Goal: Task Accomplishment & Management: Use online tool/utility

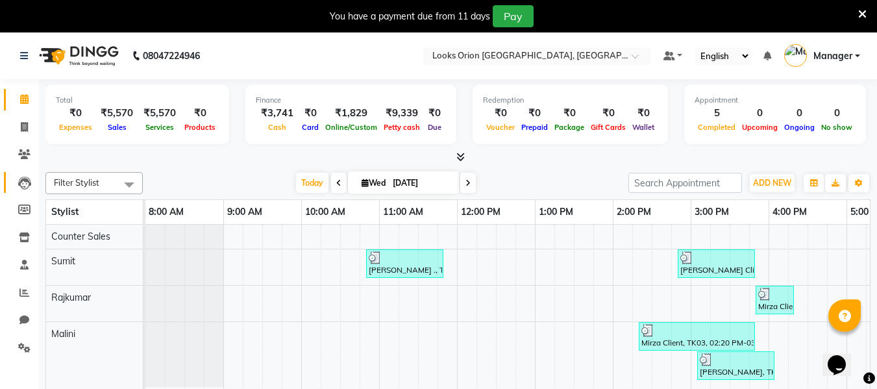
scroll to position [0, 288]
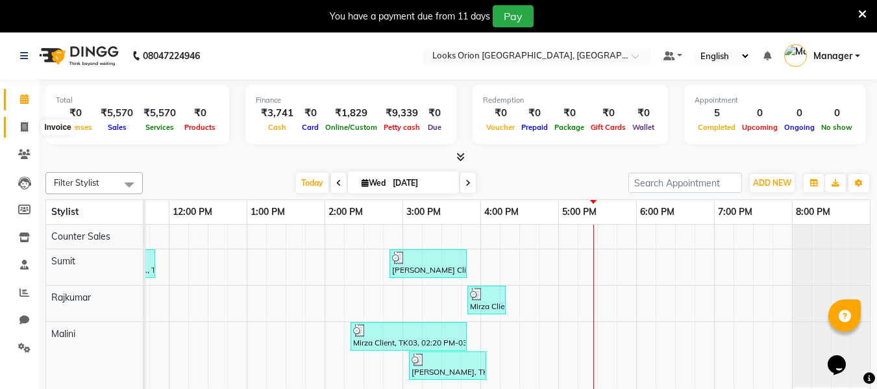
click at [19, 125] on span at bounding box center [24, 127] width 23 height 15
select select "service"
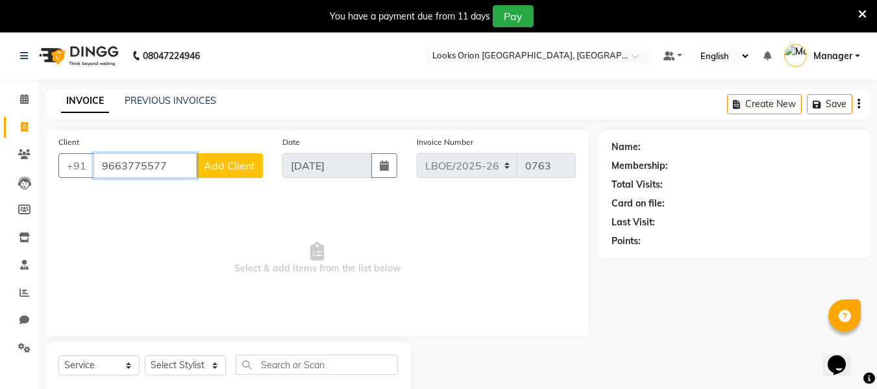
type input "9663775577"
click at [236, 168] on span "Add Client" at bounding box center [229, 165] width 51 height 13
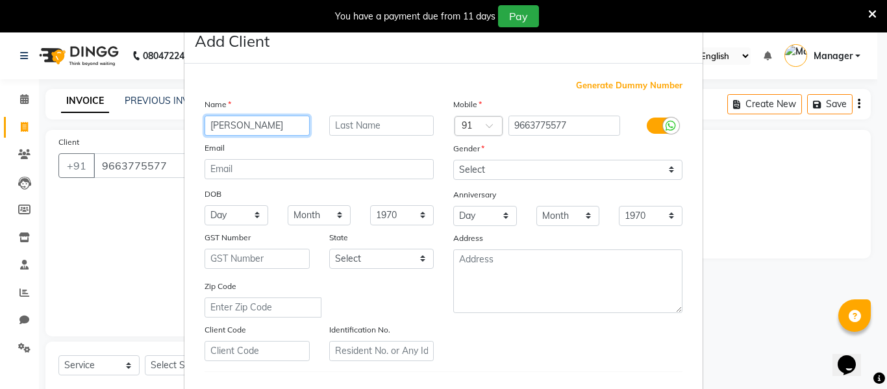
type input "[PERSON_NAME]"
click at [345, 129] on input "text" at bounding box center [381, 126] width 105 height 20
type input "client"
click at [419, 256] on select "Select [GEOGRAPHIC_DATA] [GEOGRAPHIC_DATA] [GEOGRAPHIC_DATA] [GEOGRAPHIC_DATA] …" at bounding box center [381, 259] width 105 height 20
select select "17"
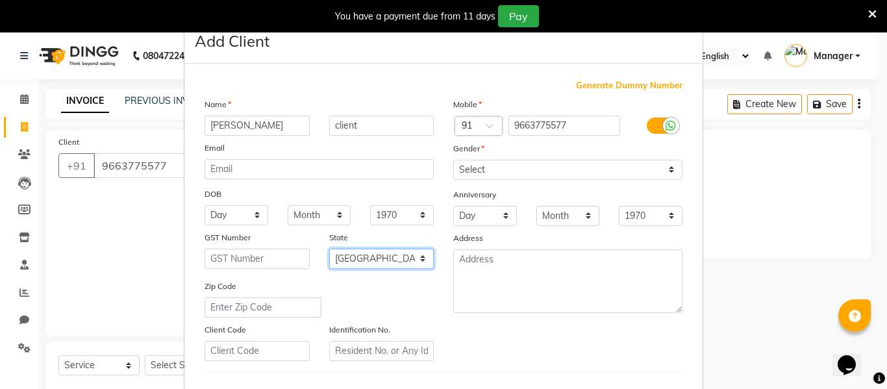
click at [329, 249] on select "Select [GEOGRAPHIC_DATA] [GEOGRAPHIC_DATA] [GEOGRAPHIC_DATA] [GEOGRAPHIC_DATA] …" at bounding box center [381, 259] width 105 height 20
click at [580, 218] on select "Month January February March April May June July August September October Novem…" at bounding box center [568, 216] width 64 height 20
click at [665, 191] on div "Anniversary" at bounding box center [567, 195] width 249 height 21
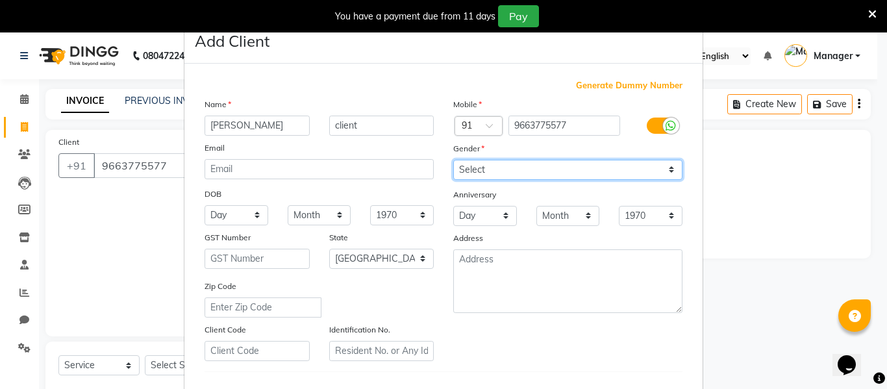
click at [667, 171] on select "Select [DEMOGRAPHIC_DATA] [DEMOGRAPHIC_DATA] Other Prefer Not To Say" at bounding box center [567, 170] width 229 height 20
select select "[DEMOGRAPHIC_DATA]"
click at [453, 160] on select "Select [DEMOGRAPHIC_DATA] [DEMOGRAPHIC_DATA] Other Prefer Not To Say" at bounding box center [567, 170] width 229 height 20
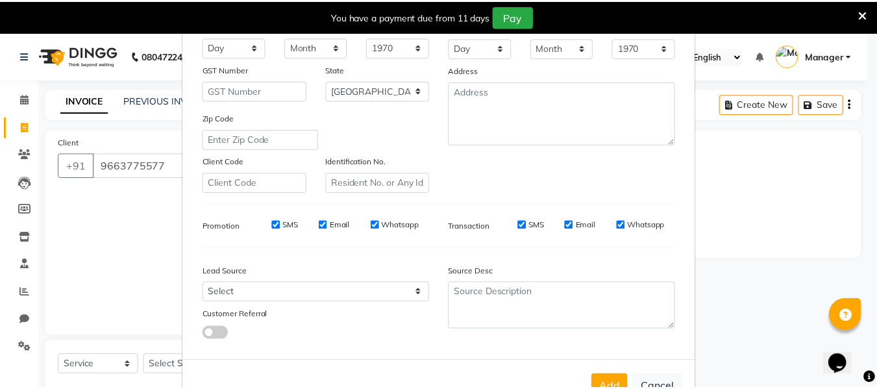
scroll to position [210, 0]
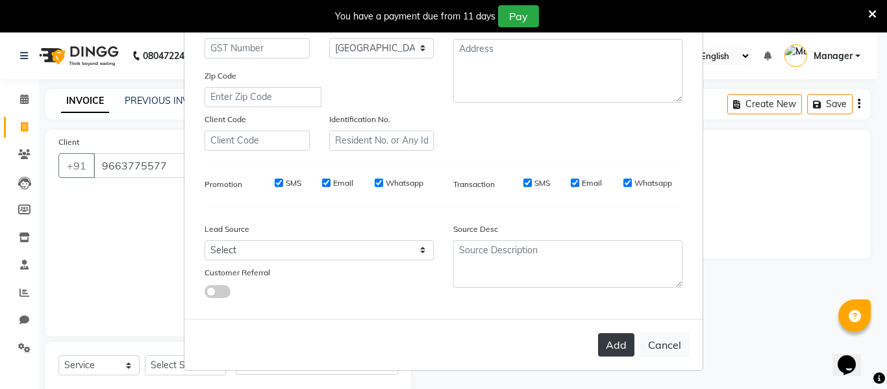
click at [622, 346] on button "Add" at bounding box center [616, 344] width 36 height 23
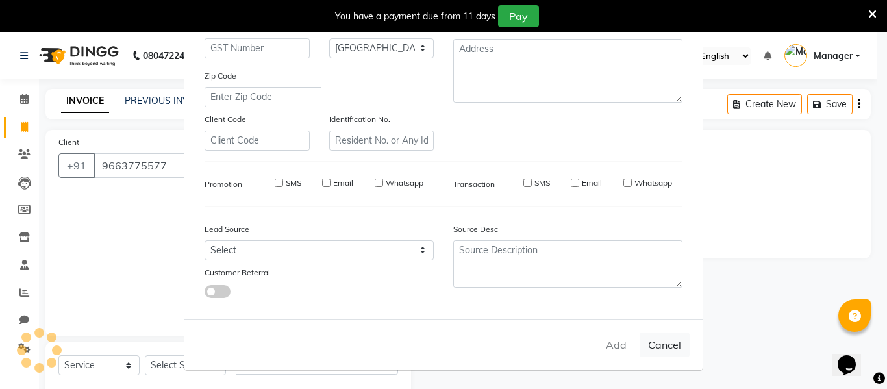
select select
select select "null"
select select
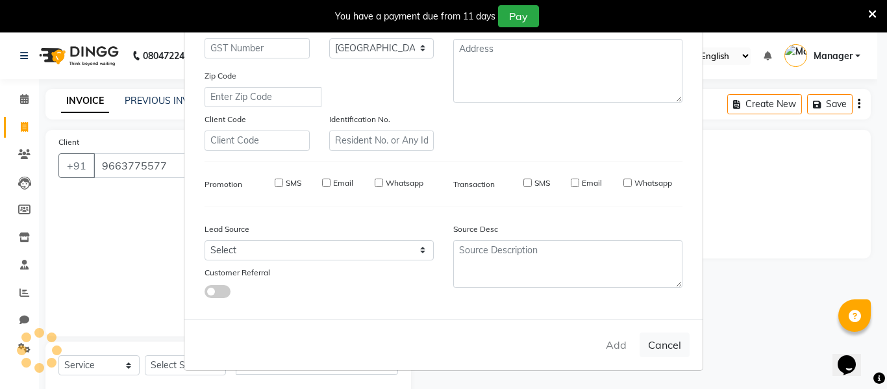
select select
checkbox input "false"
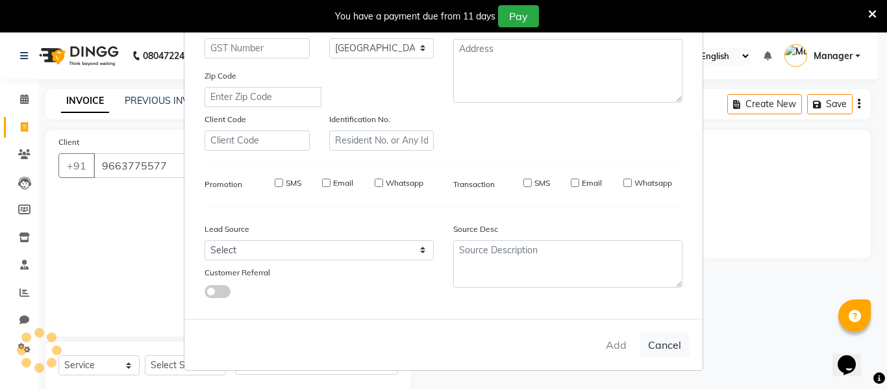
checkbox input "false"
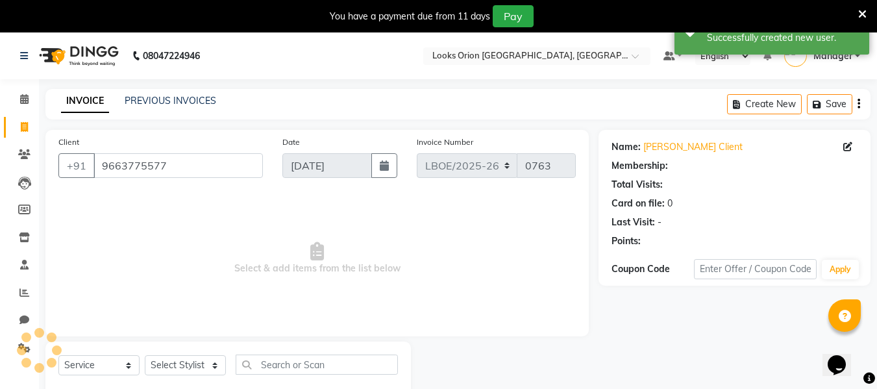
select select "1: Object"
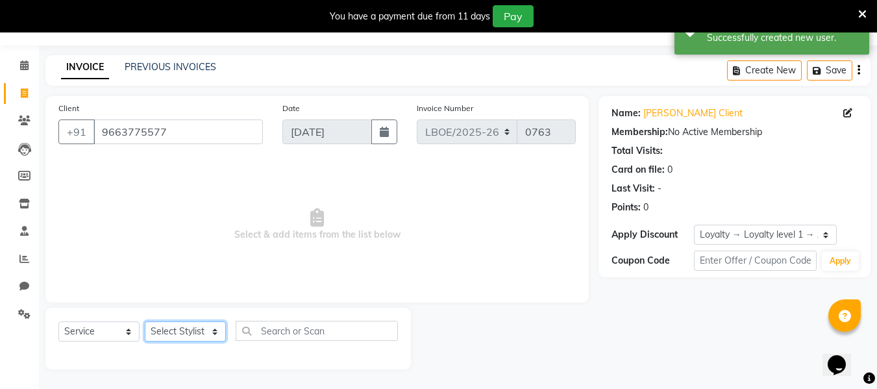
click at [218, 335] on select "Select Stylist Counter Sales Malini Manager [PERSON_NAME]" at bounding box center [185, 331] width 81 height 20
select select "90477"
click at [145, 321] on select "Select Stylist Counter Sales Malini Manager [PERSON_NAME]" at bounding box center [185, 331] width 81 height 20
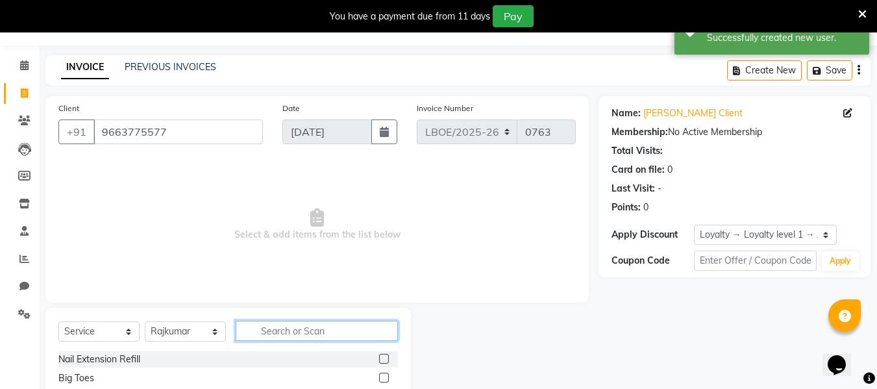
click at [280, 334] on input "text" at bounding box center [317, 331] width 162 height 20
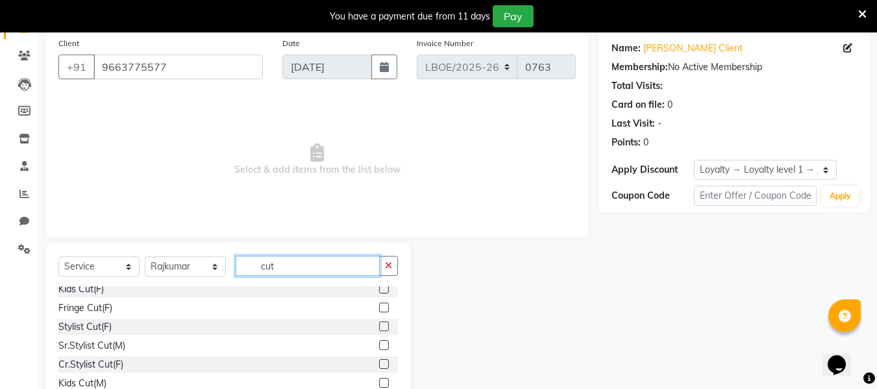
scroll to position [65, 0]
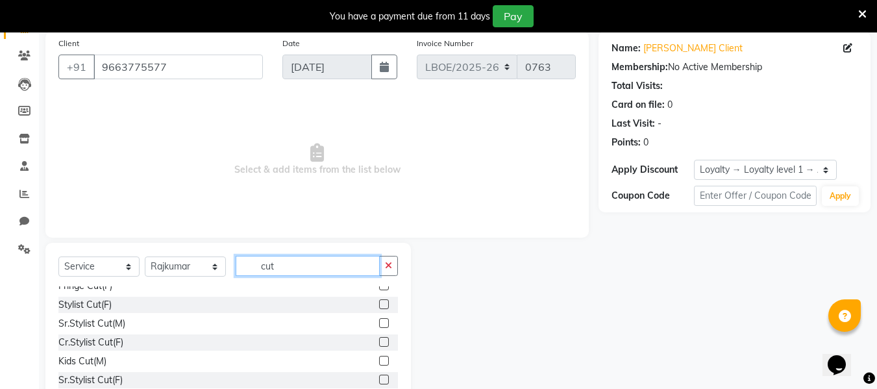
type input "cut"
click at [379, 323] on label at bounding box center [384, 323] width 10 height 10
click at [379, 323] on input "checkbox" at bounding box center [383, 323] width 8 height 8
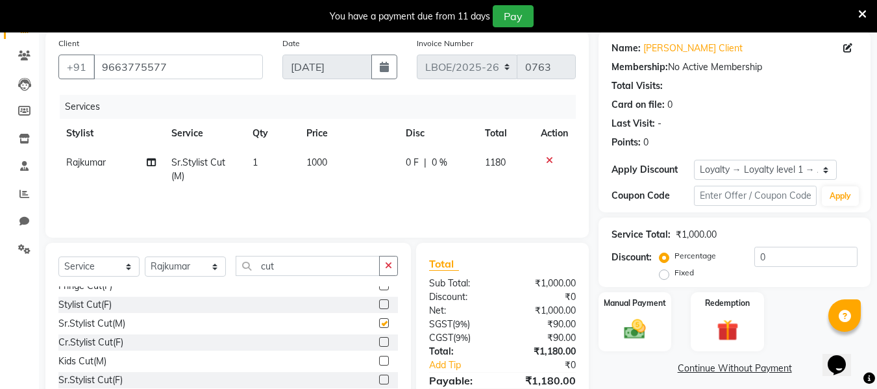
checkbox input "false"
click at [343, 166] on td "1000" at bounding box center [348, 169] width 99 height 43
select select "90477"
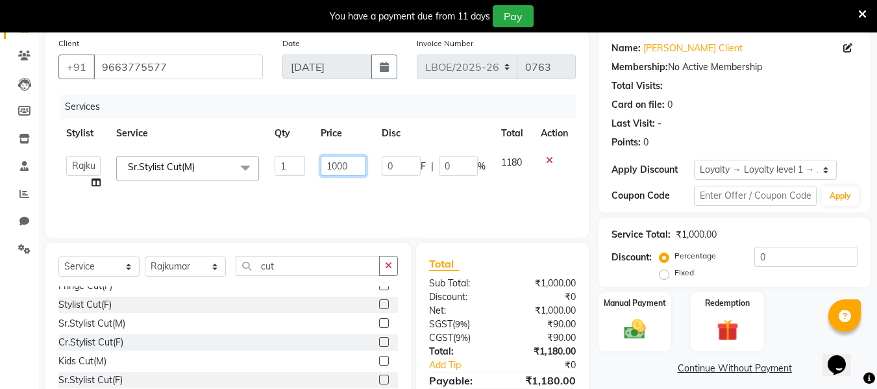
click at [357, 165] on input "1000" at bounding box center [343, 166] width 45 height 20
type input "1"
type input "750"
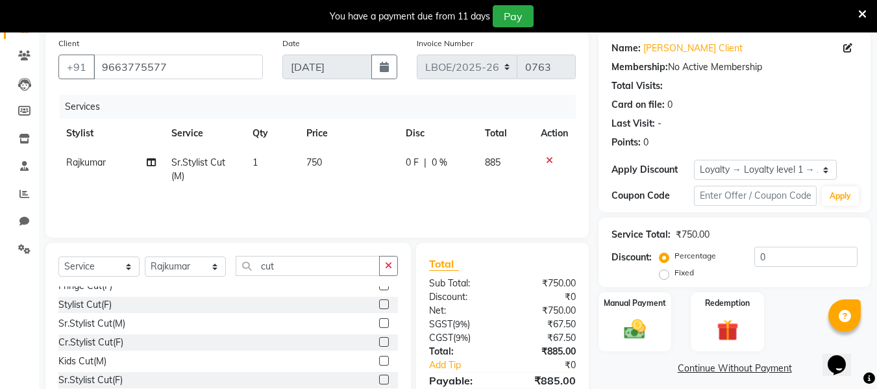
click at [420, 189] on td "0 F | 0 %" at bounding box center [437, 169] width 79 height 43
select select "90477"
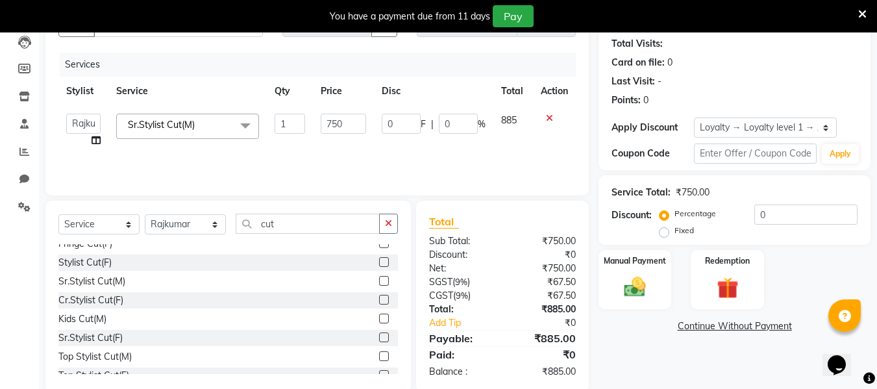
scroll to position [164, 0]
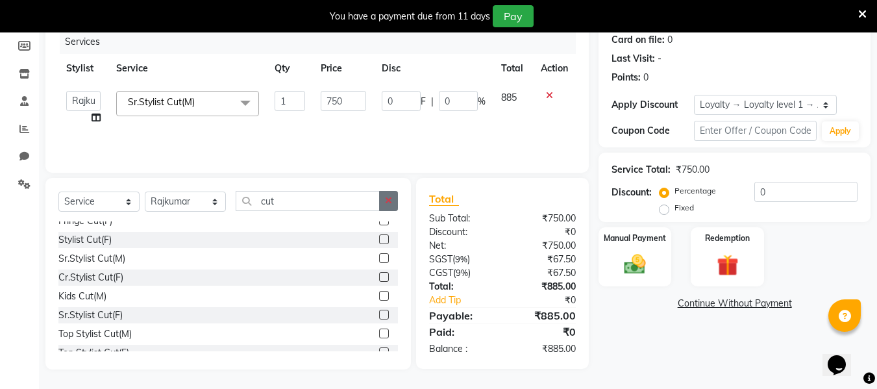
click at [383, 206] on button "button" at bounding box center [388, 201] width 19 height 20
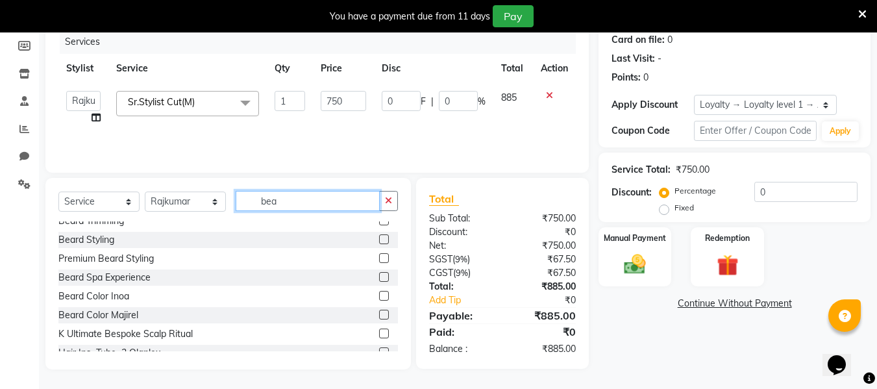
scroll to position [163, 0]
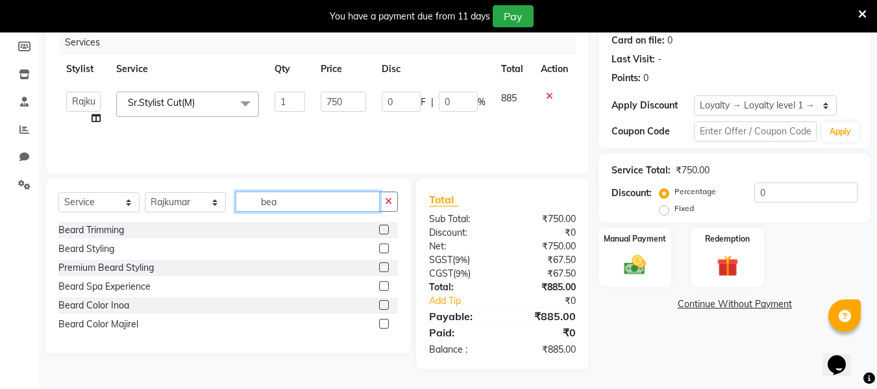
type input "bea"
click at [387, 230] on label at bounding box center [384, 230] width 10 height 10
click at [387, 230] on input "checkbox" at bounding box center [383, 230] width 8 height 8
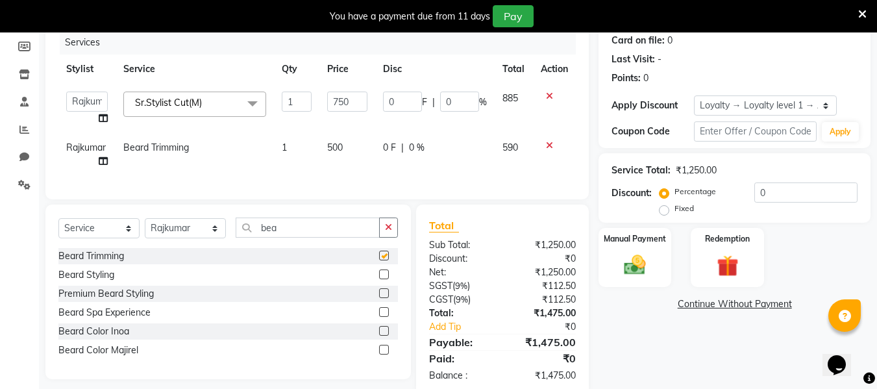
checkbox input "false"
click at [351, 145] on td "500" at bounding box center [347, 154] width 56 height 43
select select "90477"
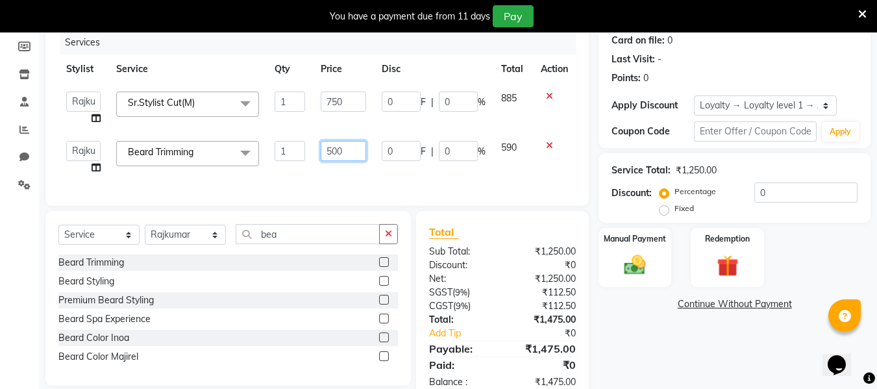
click at [345, 147] on input "500" at bounding box center [343, 151] width 45 height 20
type input "5"
type input "300"
click at [400, 179] on div "Services Stylist Service Qty Price Disc Total Action Counter Sales Malini Manag…" at bounding box center [316, 112] width 517 height 162
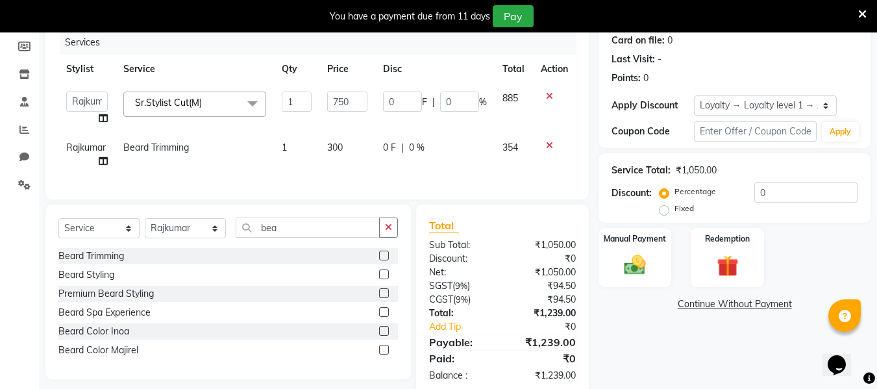
scroll to position [199, 0]
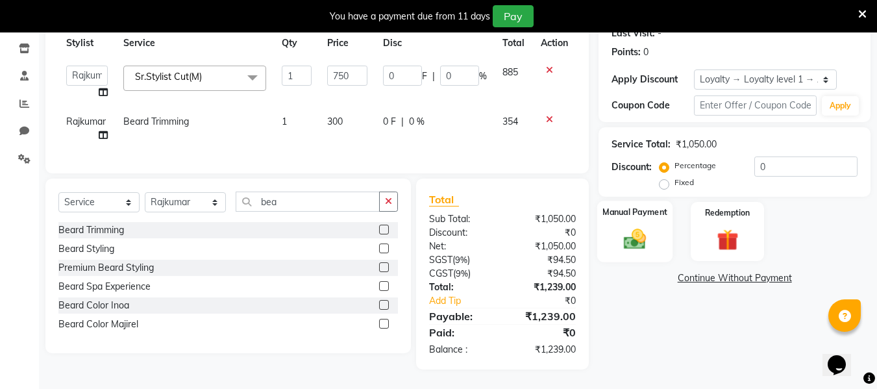
click at [636, 237] on img at bounding box center [635, 239] width 36 height 26
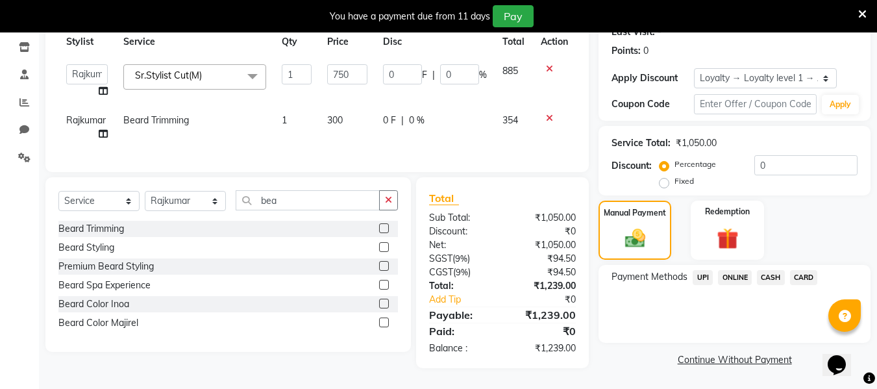
click at [703, 271] on span "UPI" at bounding box center [703, 277] width 20 height 15
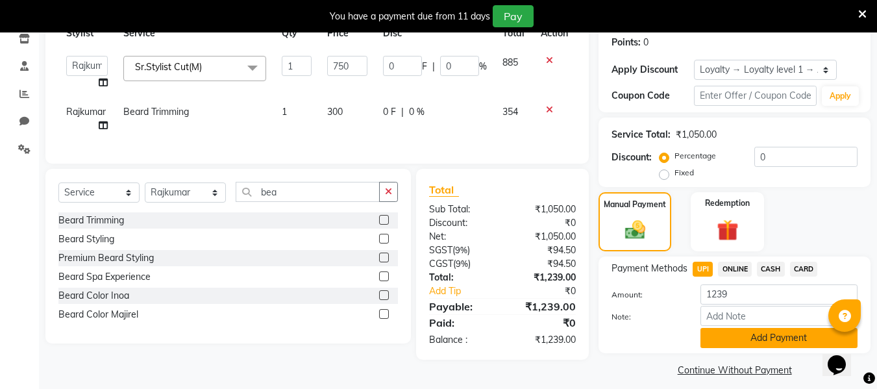
click at [741, 336] on button "Add Payment" at bounding box center [779, 338] width 157 height 20
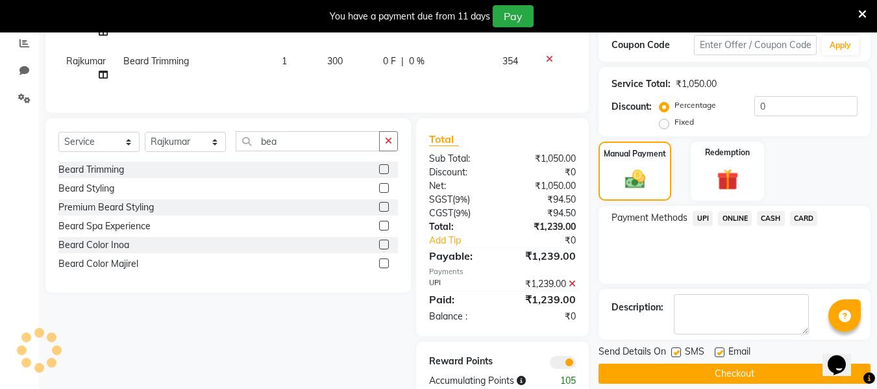
scroll to position [290, 0]
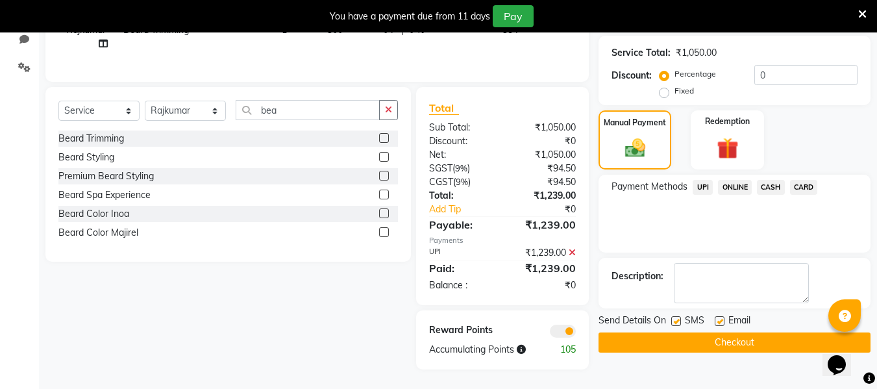
click at [717, 334] on button "Checkout" at bounding box center [735, 342] width 272 height 20
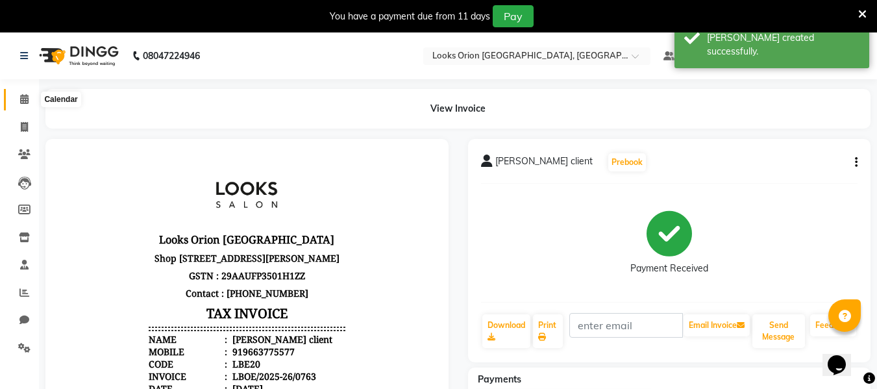
click at [22, 102] on icon at bounding box center [24, 99] width 8 height 10
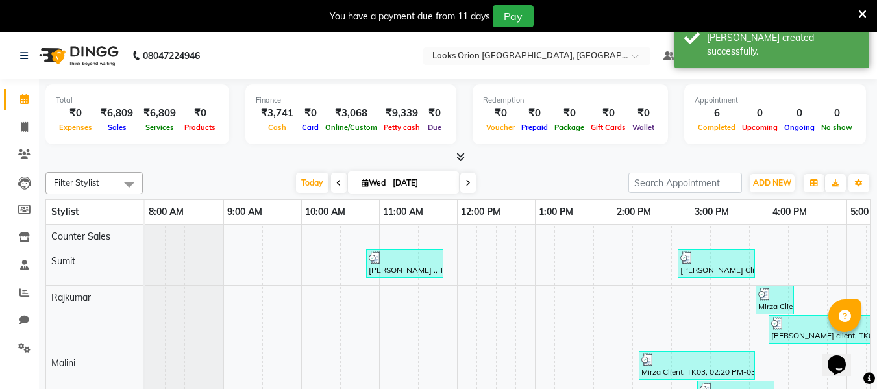
scroll to position [32, 0]
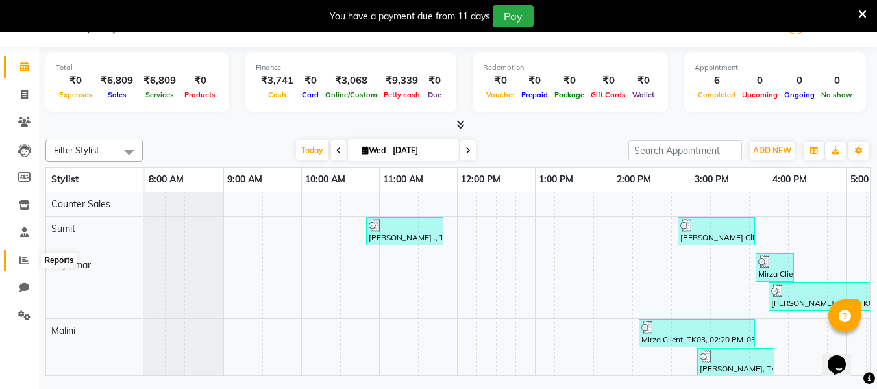
click at [19, 258] on span at bounding box center [24, 260] width 23 height 15
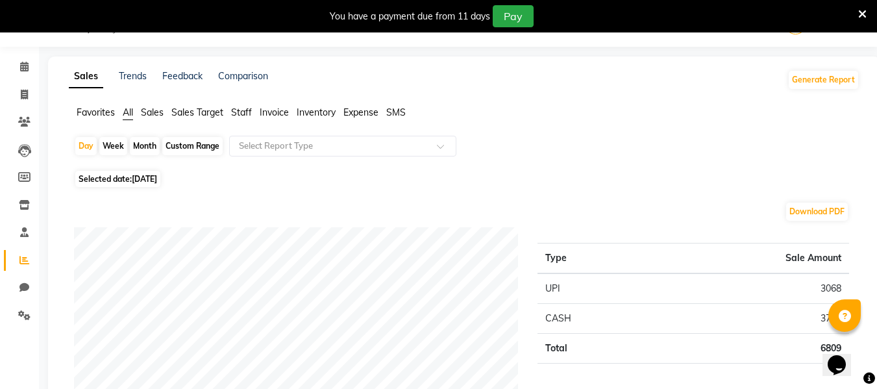
click at [151, 114] on span "Sales" at bounding box center [152, 112] width 23 height 12
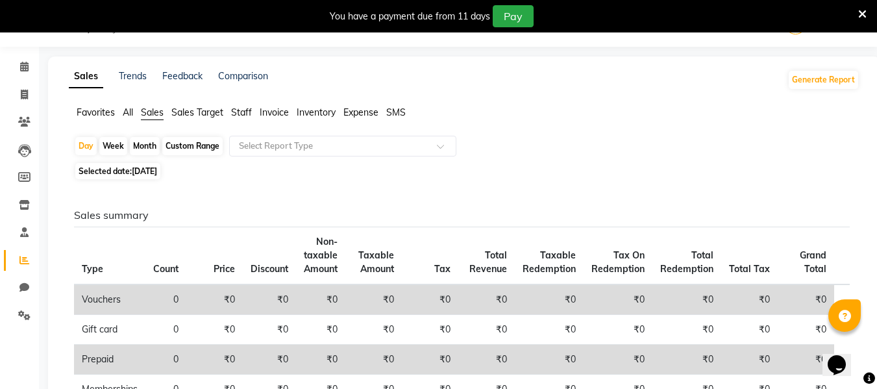
click at [241, 110] on span "Staff" at bounding box center [241, 112] width 21 height 12
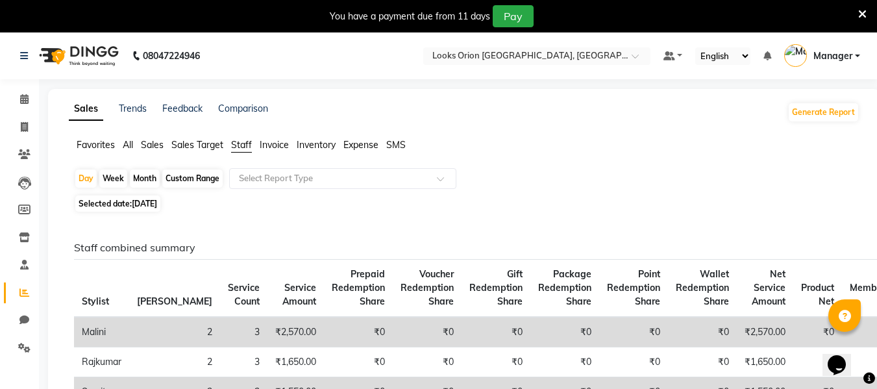
click at [188, 147] on span "Sales Target" at bounding box center [197, 145] width 52 height 12
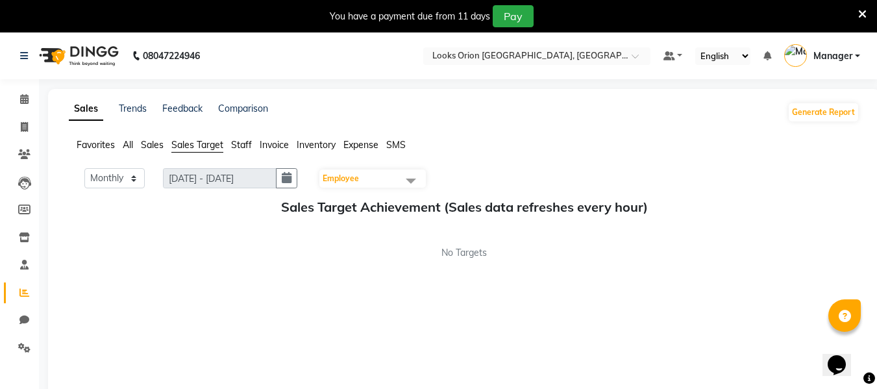
click at [156, 143] on span "Sales" at bounding box center [152, 145] width 23 height 12
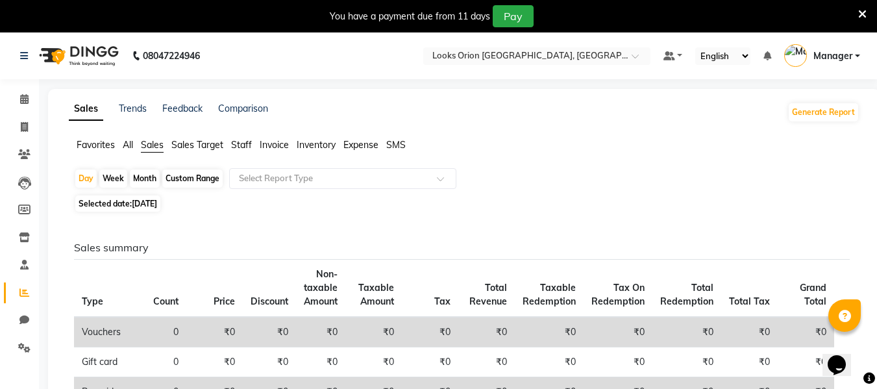
click at [131, 150] on span "All" at bounding box center [128, 145] width 10 height 12
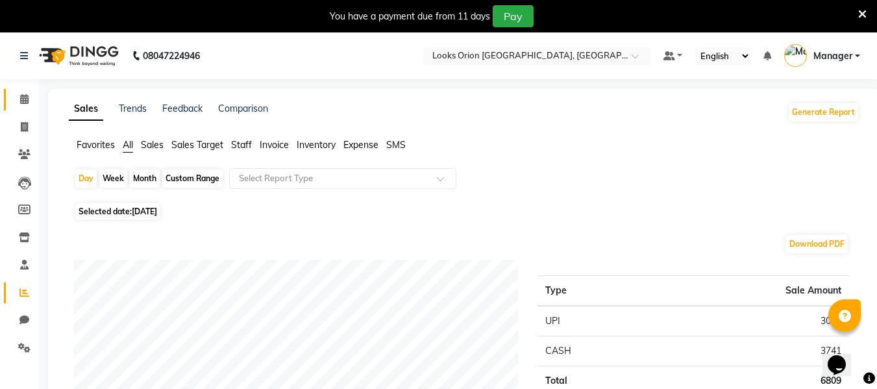
click at [24, 109] on link "Calendar" at bounding box center [19, 99] width 31 height 21
